Goal: Task Accomplishment & Management: Manage account settings

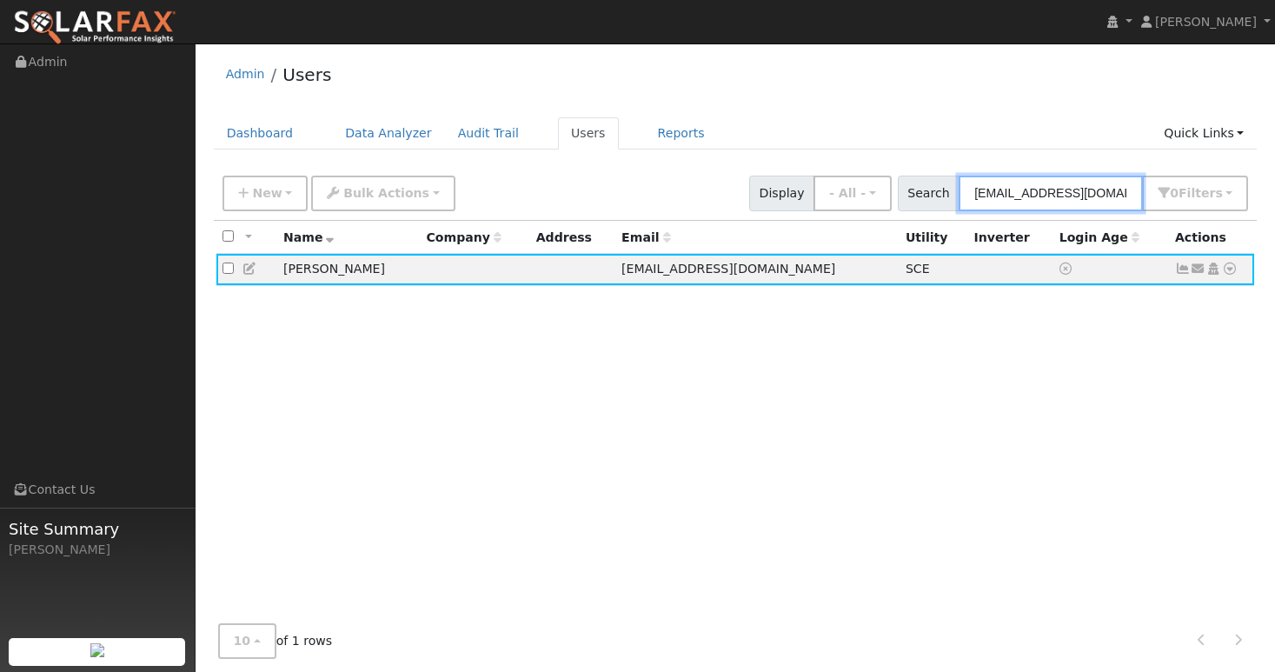
click at [1020, 194] on input "[EMAIL_ADDRESS][DOMAIN_NAME]" at bounding box center [1050, 193] width 184 height 36
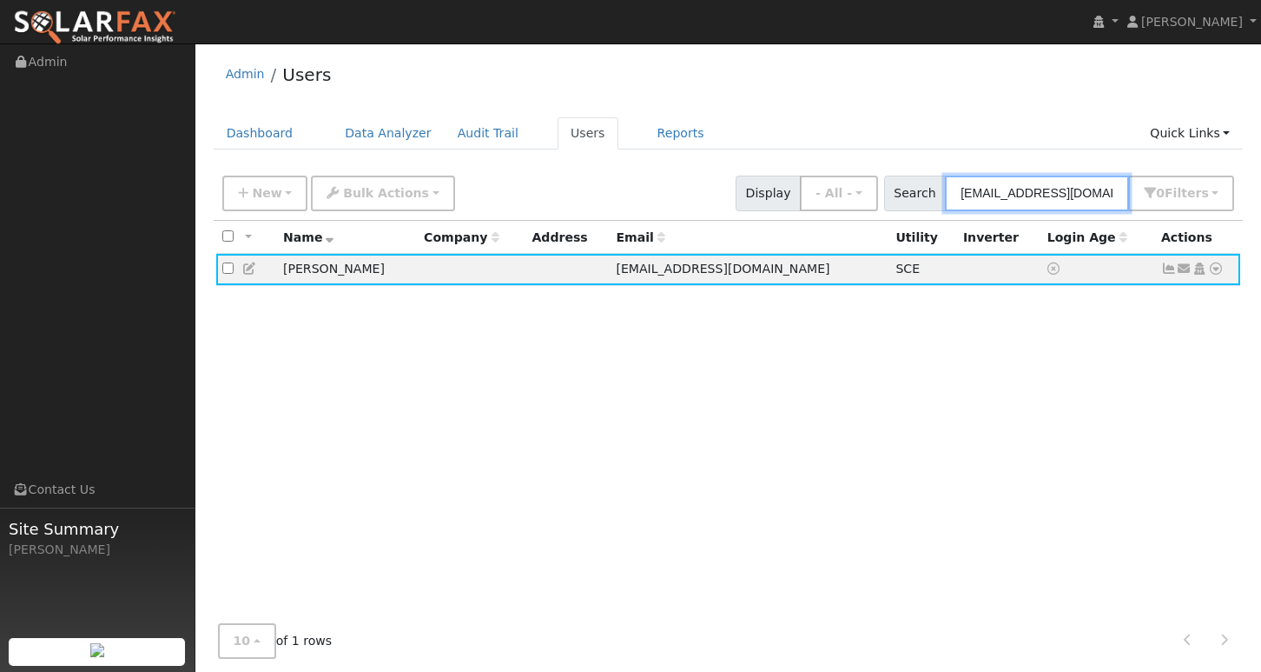
click at [1020, 194] on input "[EMAIL_ADDRESS][DOMAIN_NAME]" at bounding box center [1037, 193] width 184 height 36
paste input "[PERSON_NAME].[PERSON_NAME].[PERSON_NAME]"
type input "[PERSON_NAME][EMAIL_ADDRESS][PERSON_NAME][PERSON_NAME][DOMAIN_NAME]"
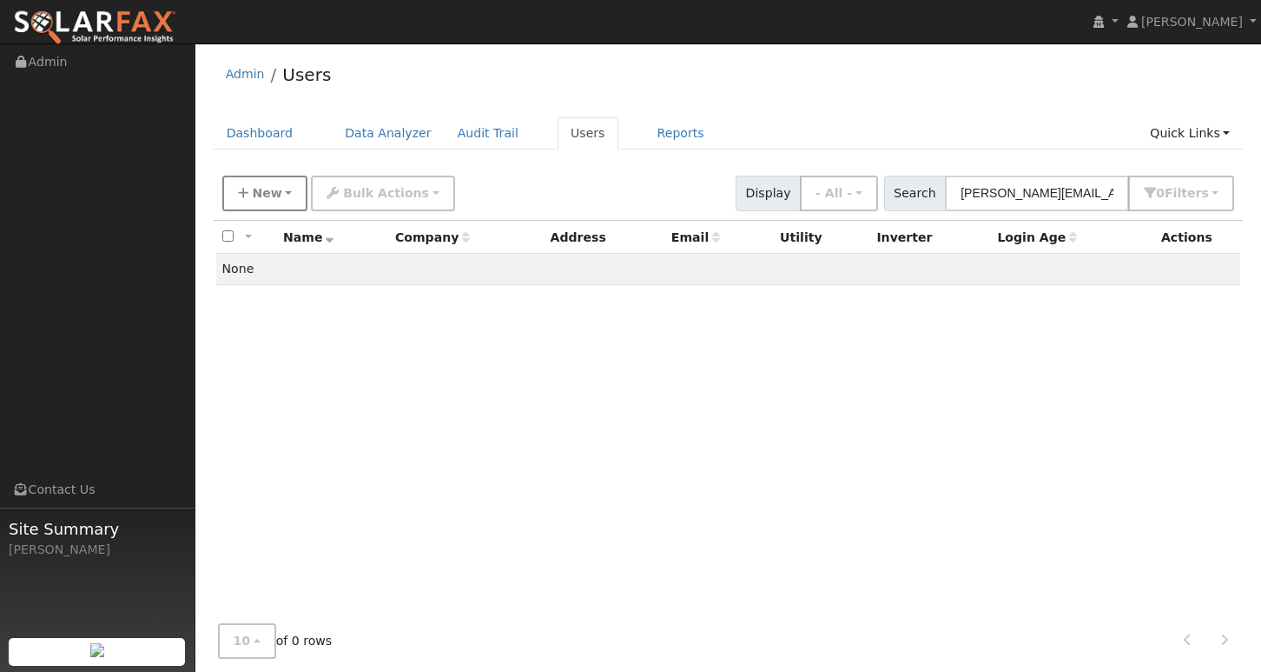
click at [266, 195] on span "New" at bounding box center [267, 193] width 30 height 14
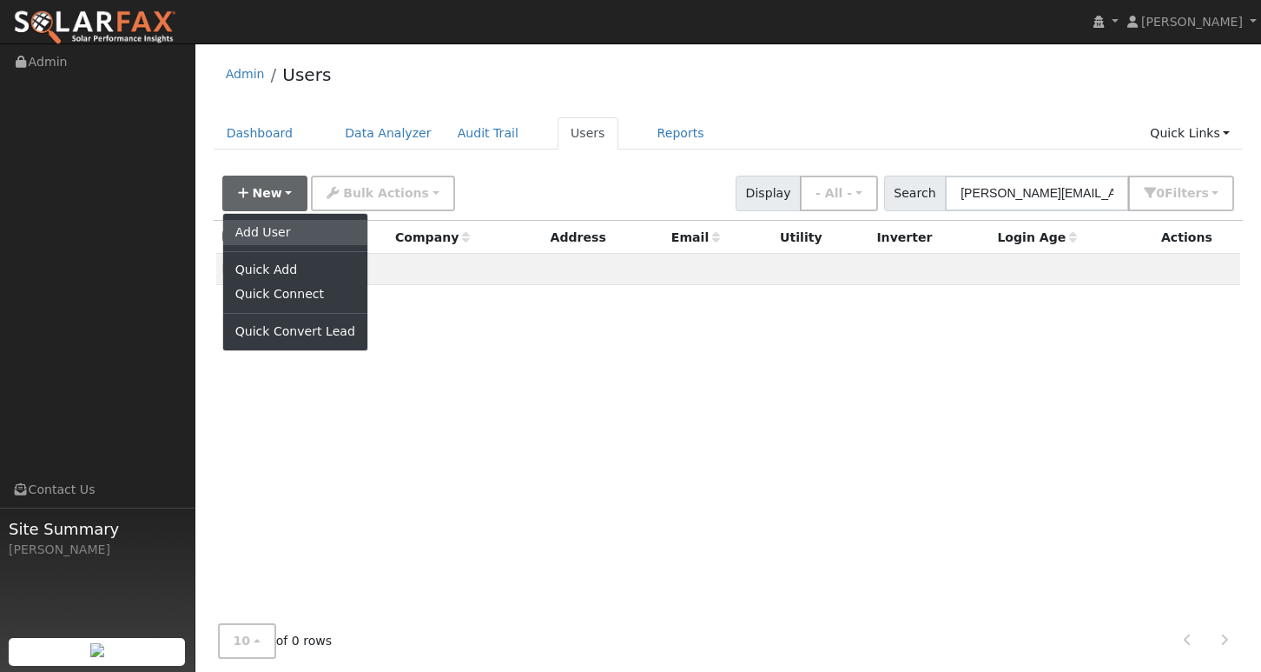
click at [281, 226] on link "Add User" at bounding box center [295, 232] width 144 height 24
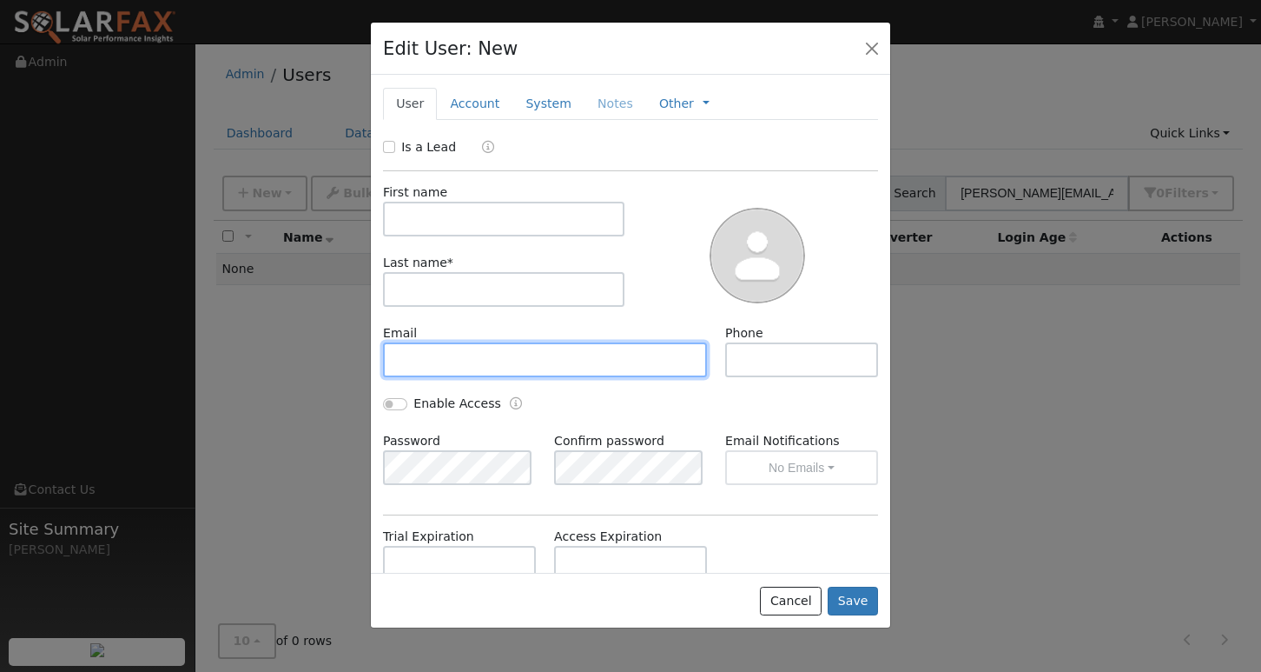
click at [449, 356] on input "text" at bounding box center [545, 359] width 324 height 35
paste input "[PERSON_NAME][EMAIL_ADDRESS][PERSON_NAME][PERSON_NAME][DOMAIN_NAME]"
type input "[PERSON_NAME][EMAIL_ADDRESS][PERSON_NAME][PERSON_NAME][DOMAIN_NAME]"
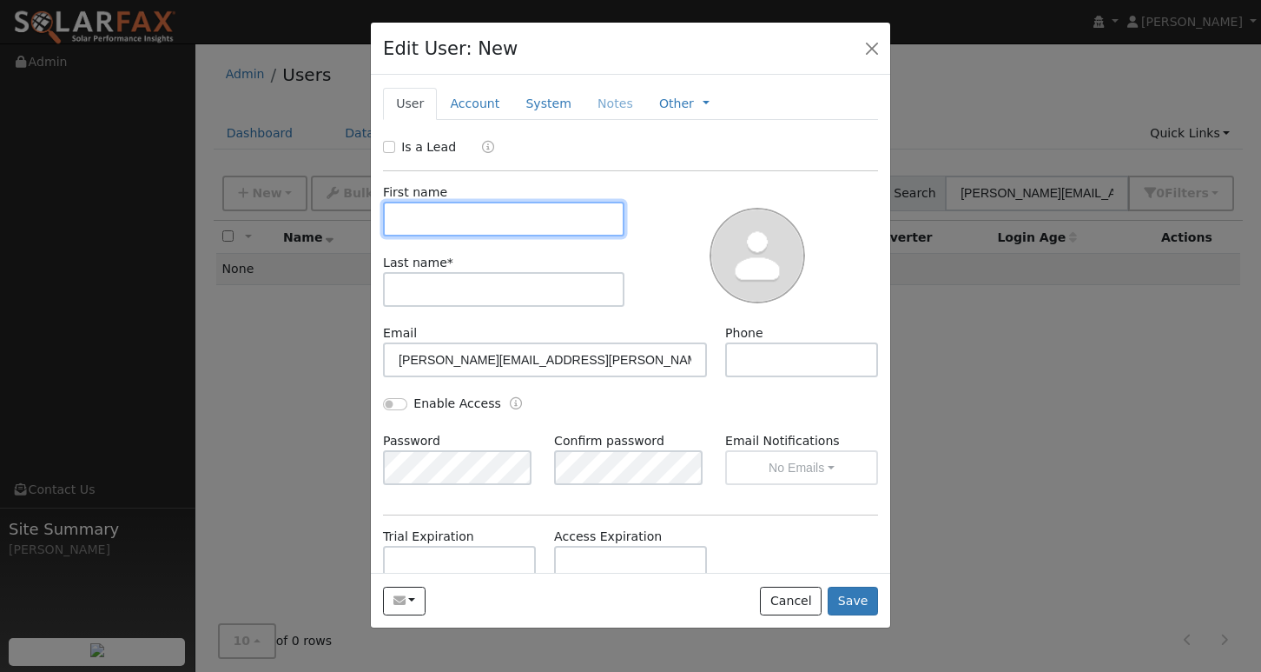
click at [465, 225] on input "text" at bounding box center [504, 219] width 242 height 35
type input "[PERSON_NAME]"
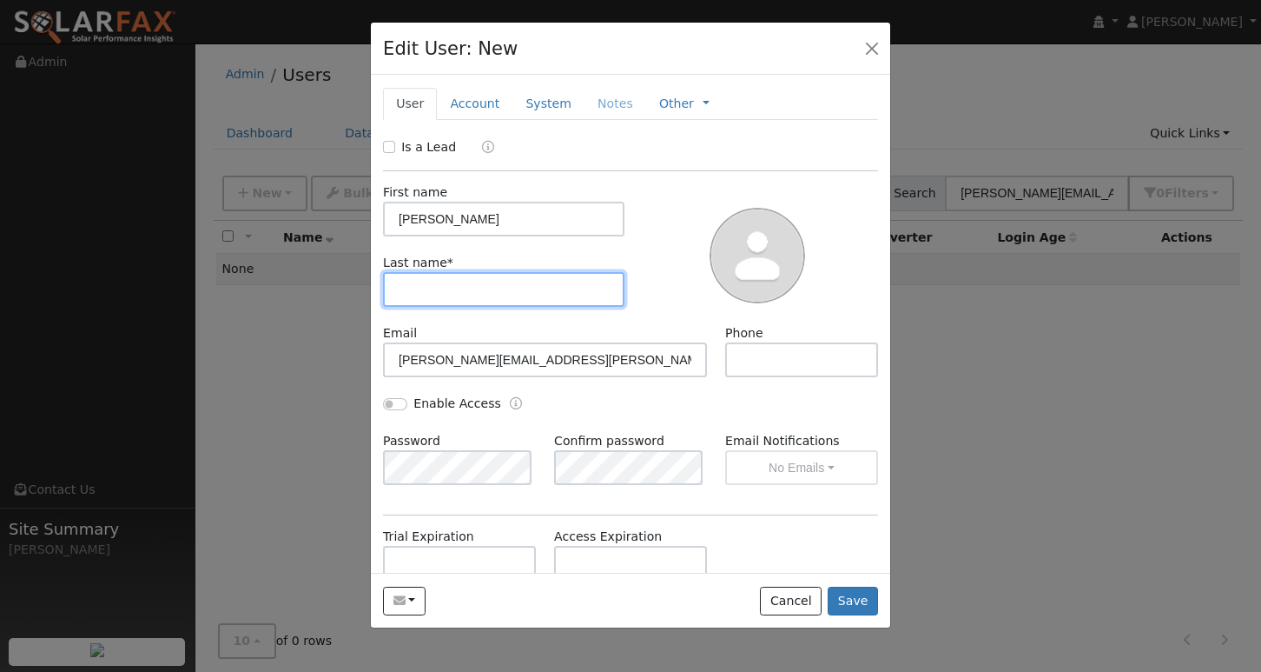
click at [464, 293] on input "text" at bounding box center [504, 289] width 242 height 35
type input "[PERSON_NAME]"
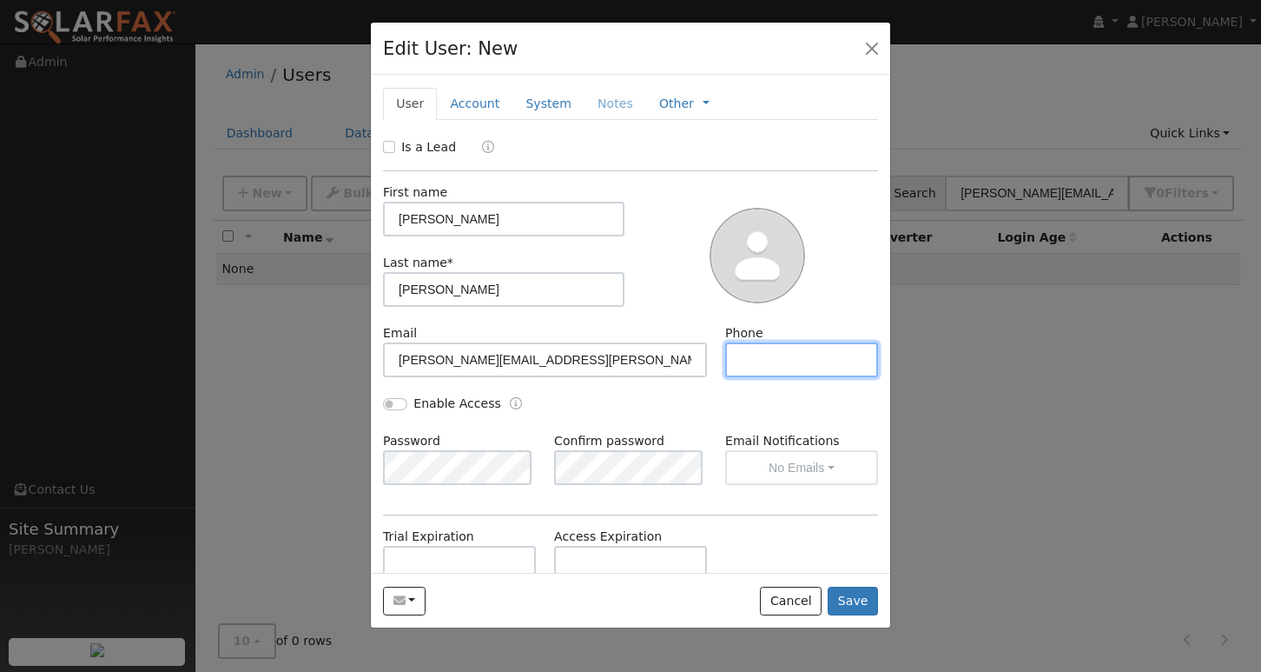
click at [760, 351] on input "text" at bounding box center [801, 359] width 153 height 35
paste input "[PHONE_NUMBER]"
type input "[PHONE_NUMBER]"
click at [869, 596] on button "Save" at bounding box center [853, 601] width 50 height 30
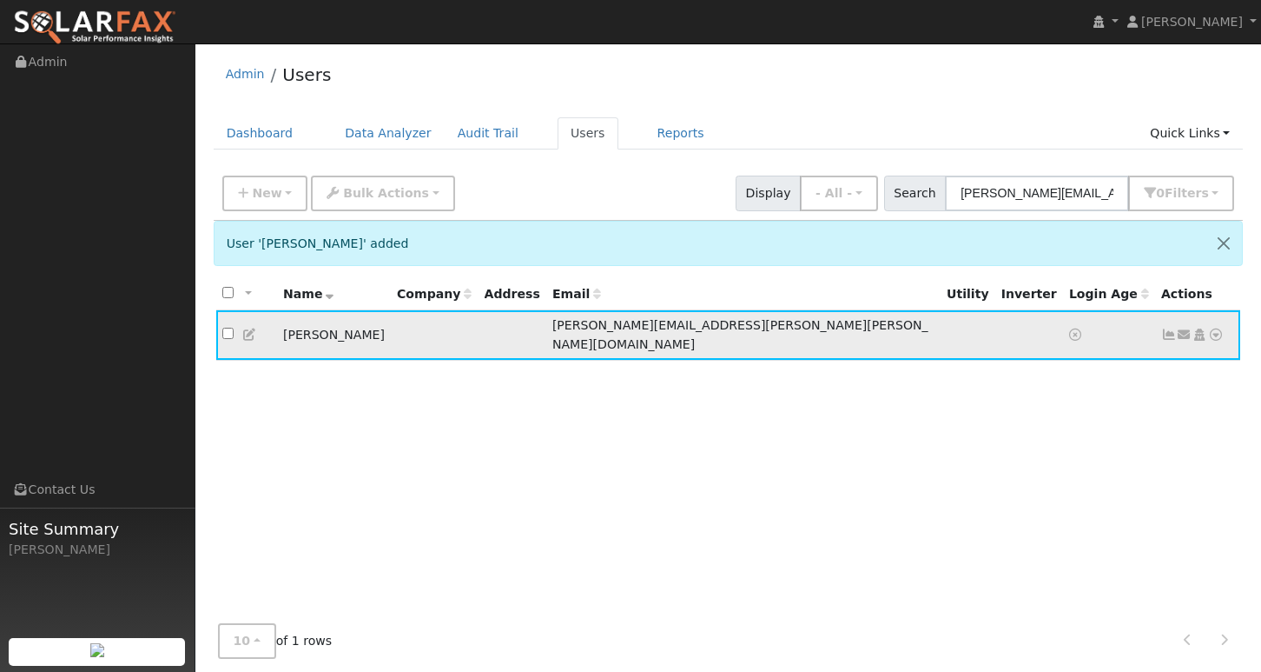
click at [1214, 328] on icon at bounding box center [1216, 334] width 16 height 12
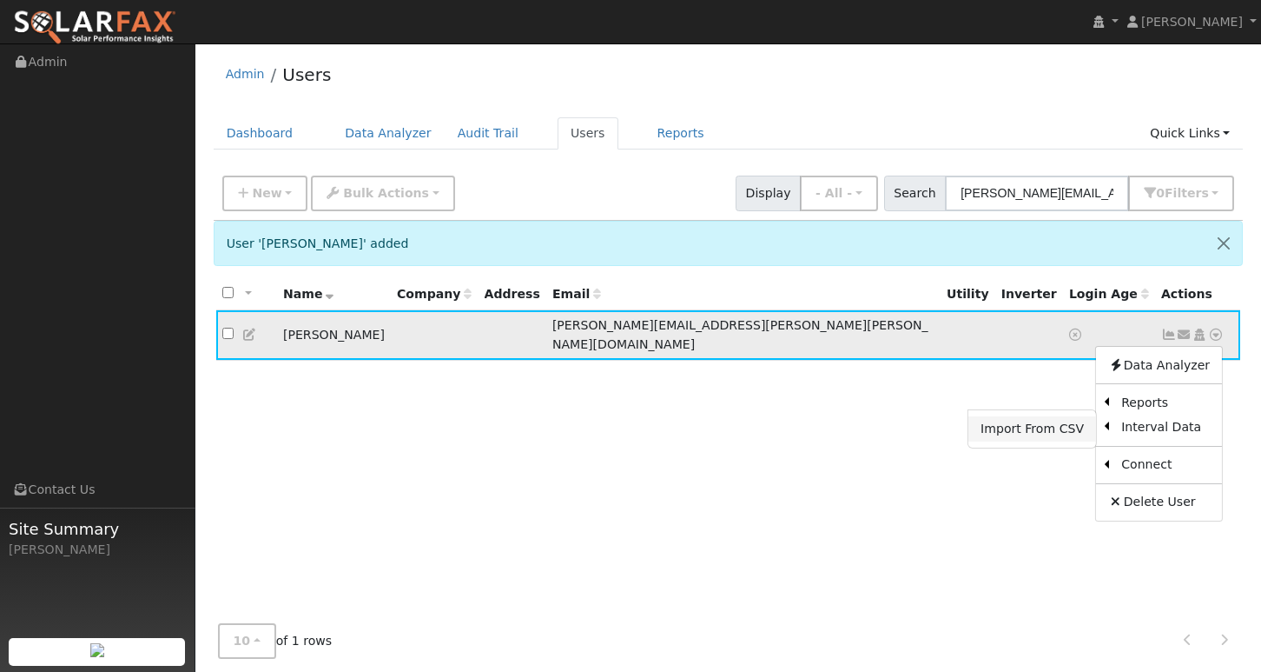
click at [1048, 419] on link "Import From CSV" at bounding box center [1033, 428] width 128 height 24
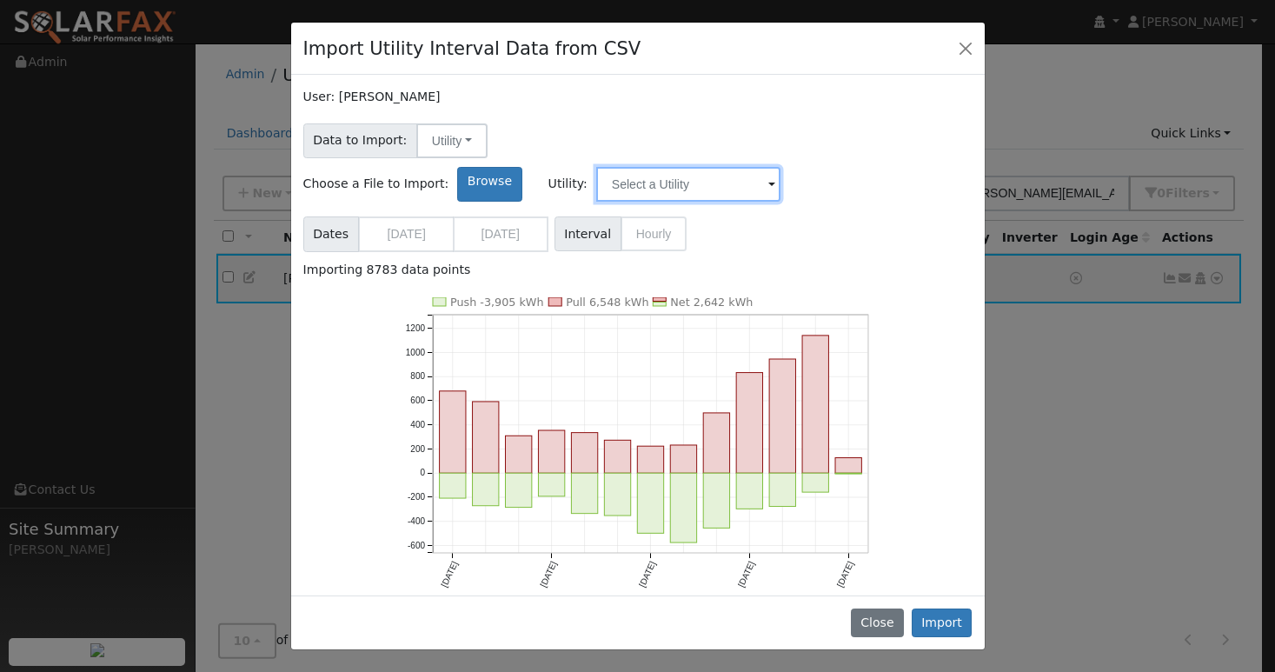
click at [780, 167] on input "text" at bounding box center [688, 184] width 184 height 35
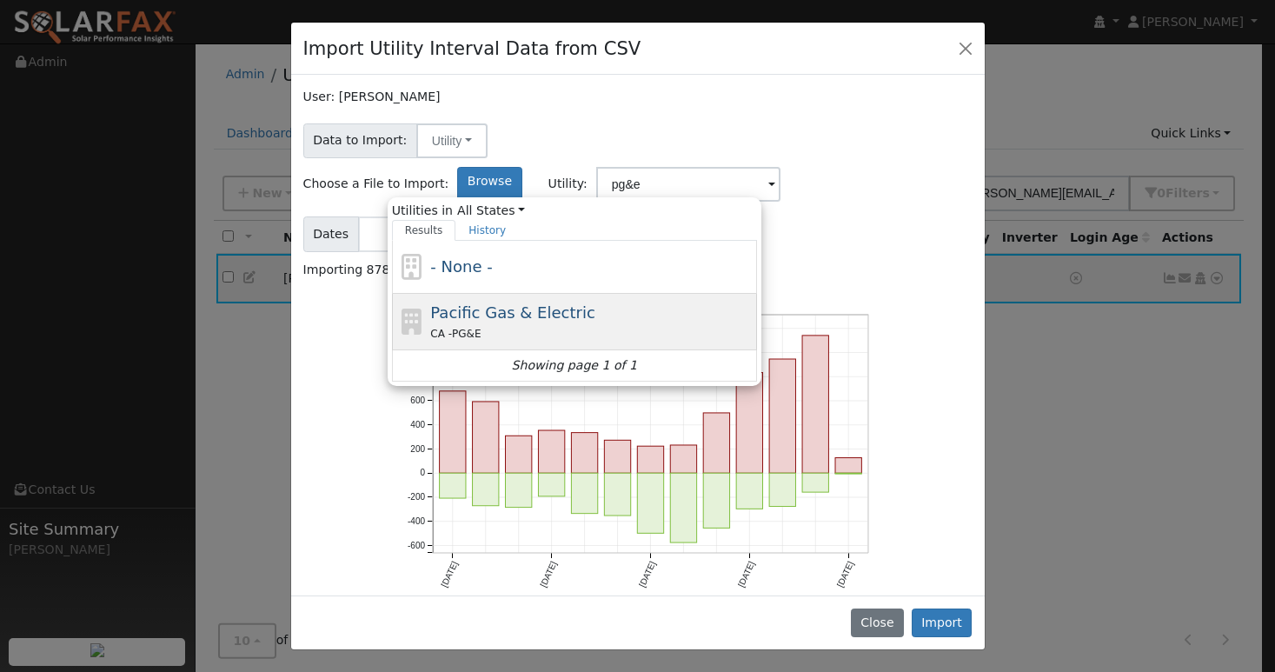
click at [752, 324] on div "CA - PG&E" at bounding box center [591, 333] width 322 height 18
type input "Pacific Gas & Electric"
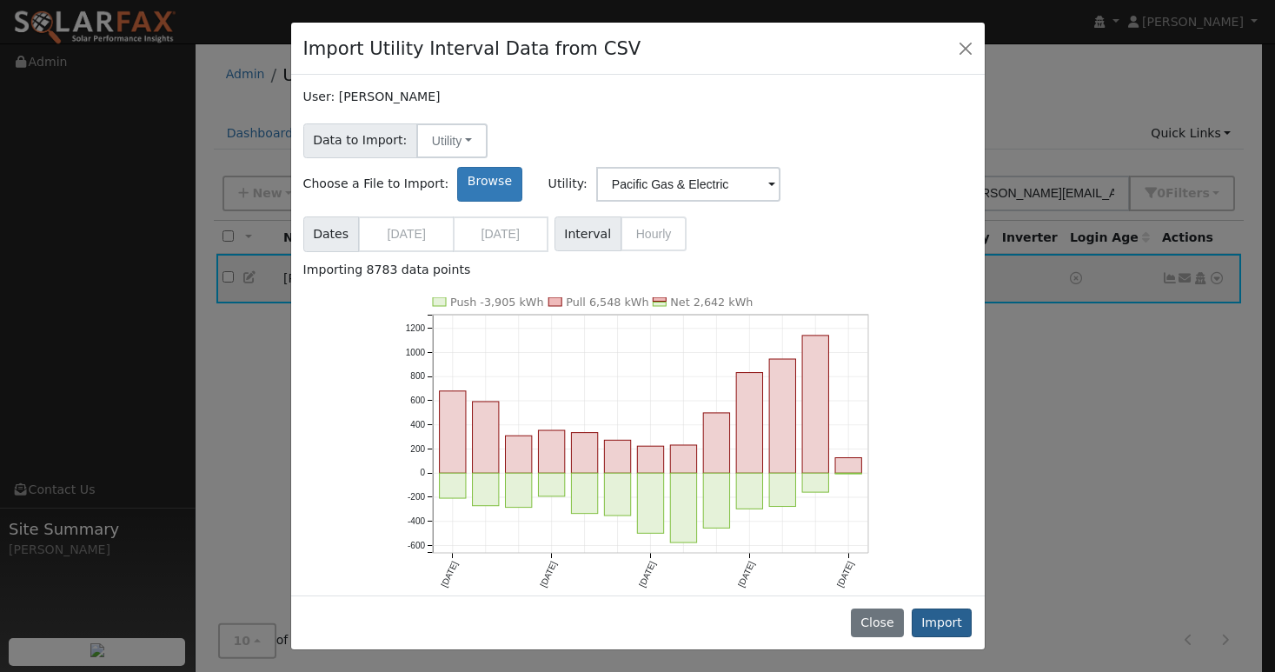
click at [957, 623] on button "Import" at bounding box center [941, 623] width 61 height 30
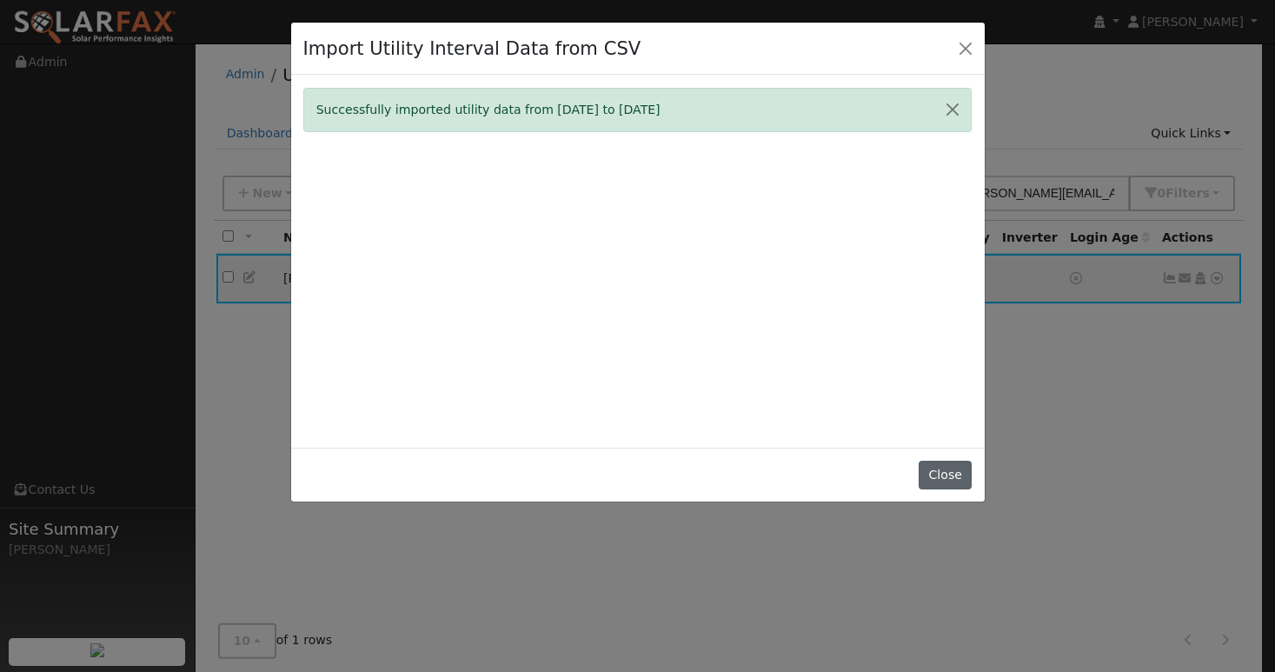
click at [956, 490] on button "Close" at bounding box center [944, 475] width 53 height 30
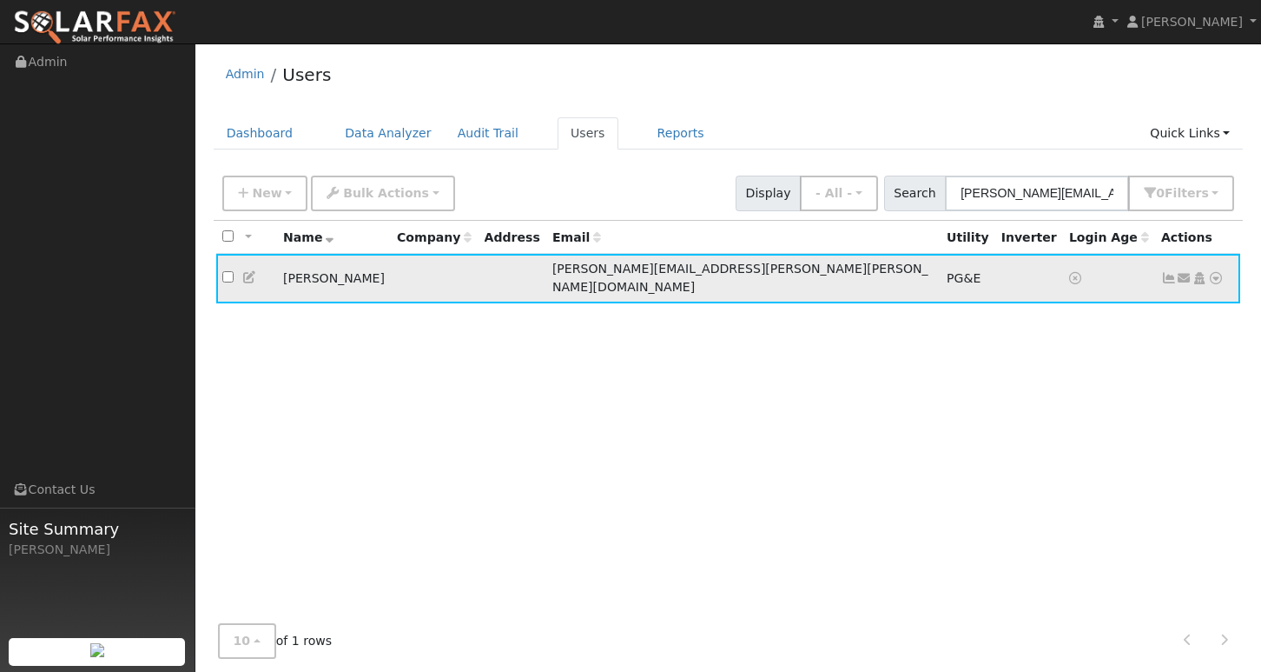
click at [1171, 272] on icon at bounding box center [1170, 278] width 16 height 12
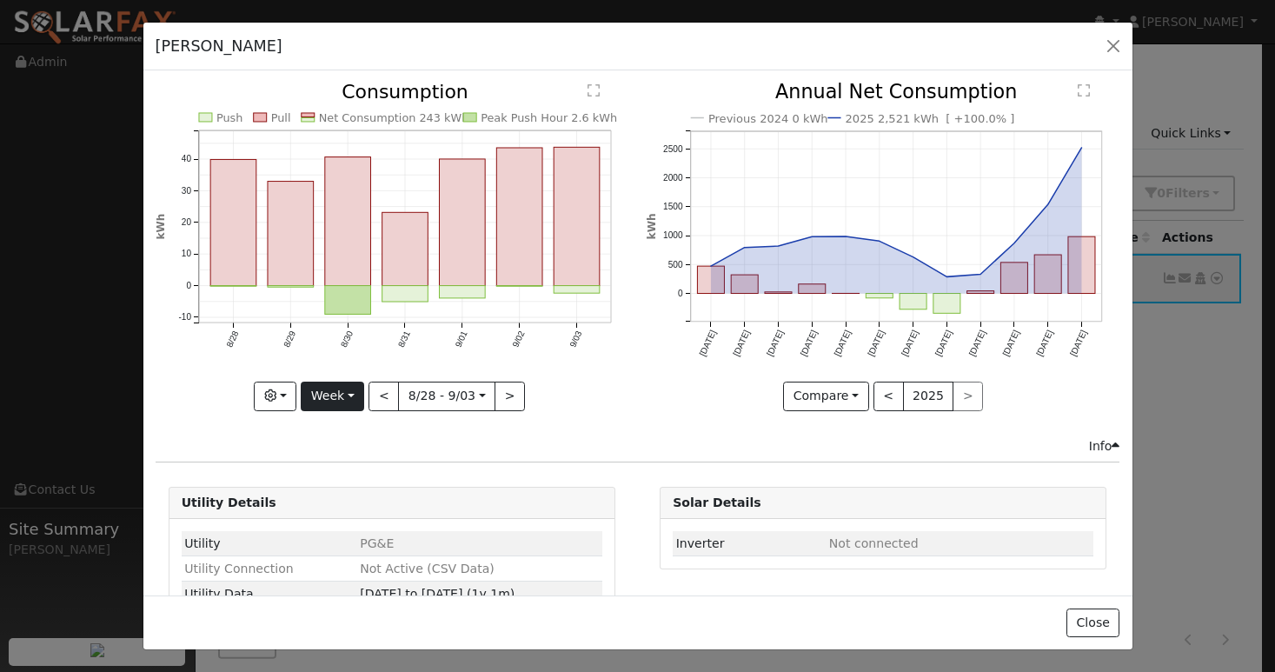
click at [358, 387] on button "Week" at bounding box center [332, 396] width 63 height 30
click at [342, 500] on link "Year" at bounding box center [361, 505] width 121 height 24
type input "[DATE]"
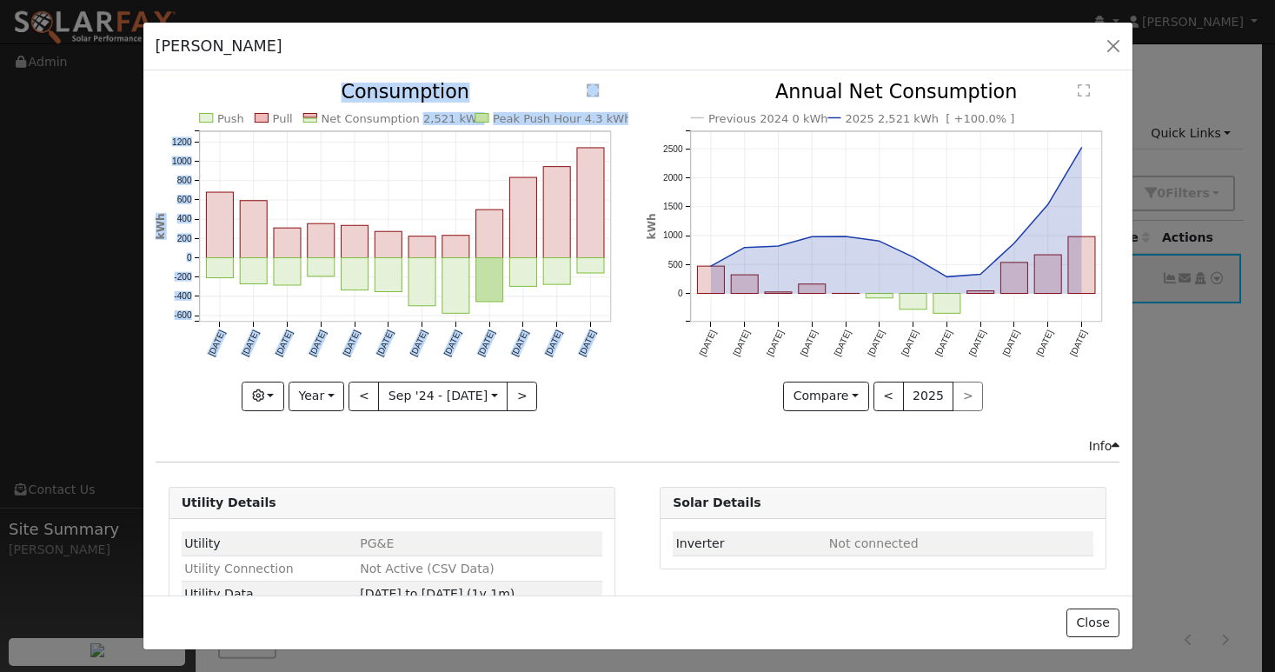
copy g "2,521 kWh Peak Push Hour 4.3 kWh [DATE] Oct '[DATE] Dec '[DATE] Feb '[DATE] Apr…"
drag, startPoint x: 407, startPoint y: 116, endPoint x: 458, endPoint y: 120, distance: 51.4
click at [458, 120] on icon "Push Pull Net Consumption 2,521 kWh Peak Push Hour 4.3 kWh [DATE] Oct '[DATE] D…" at bounding box center [392, 241] width 473 height 316
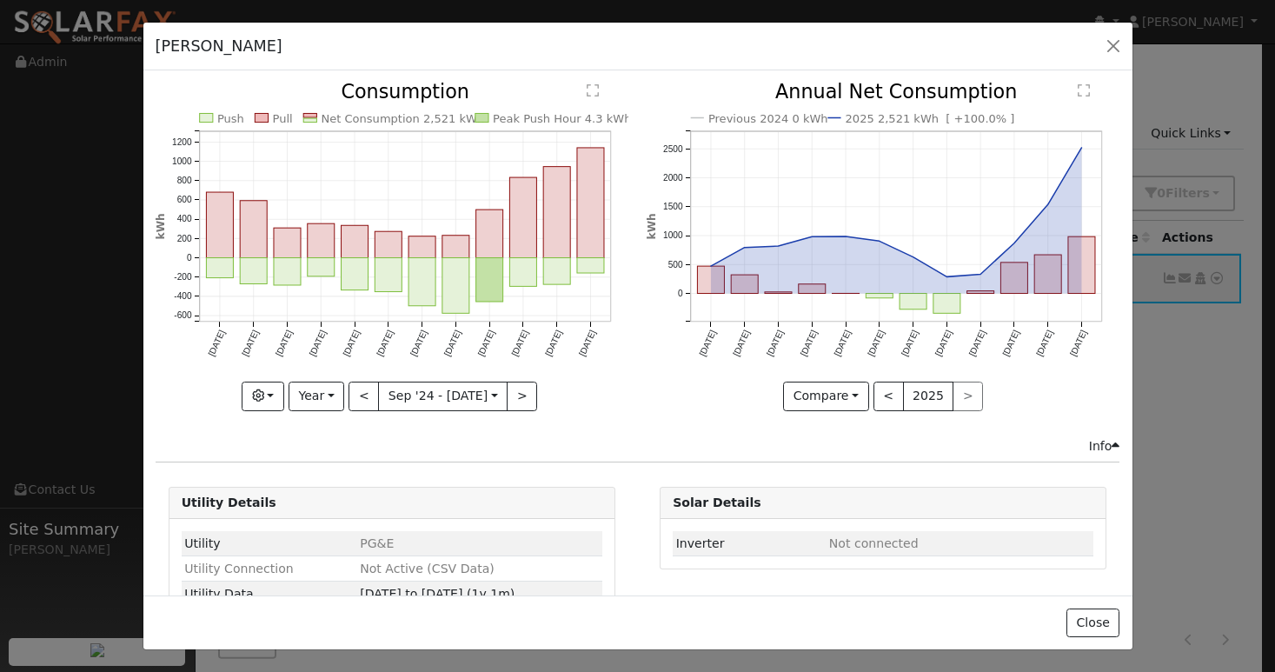
click at [473, 80] on div "Issue History Date By Flag Comment Type No Issue History Push Pull Net Consumpt…" at bounding box center [637, 332] width 989 height 524
copy text "2,521 kWh"
drag, startPoint x: 406, startPoint y: 119, endPoint x: 457, endPoint y: 119, distance: 51.3
click at [457, 119] on text "Net Consumption 2,521 kWh" at bounding box center [402, 118] width 163 height 13
